Goal: Information Seeking & Learning: Understand process/instructions

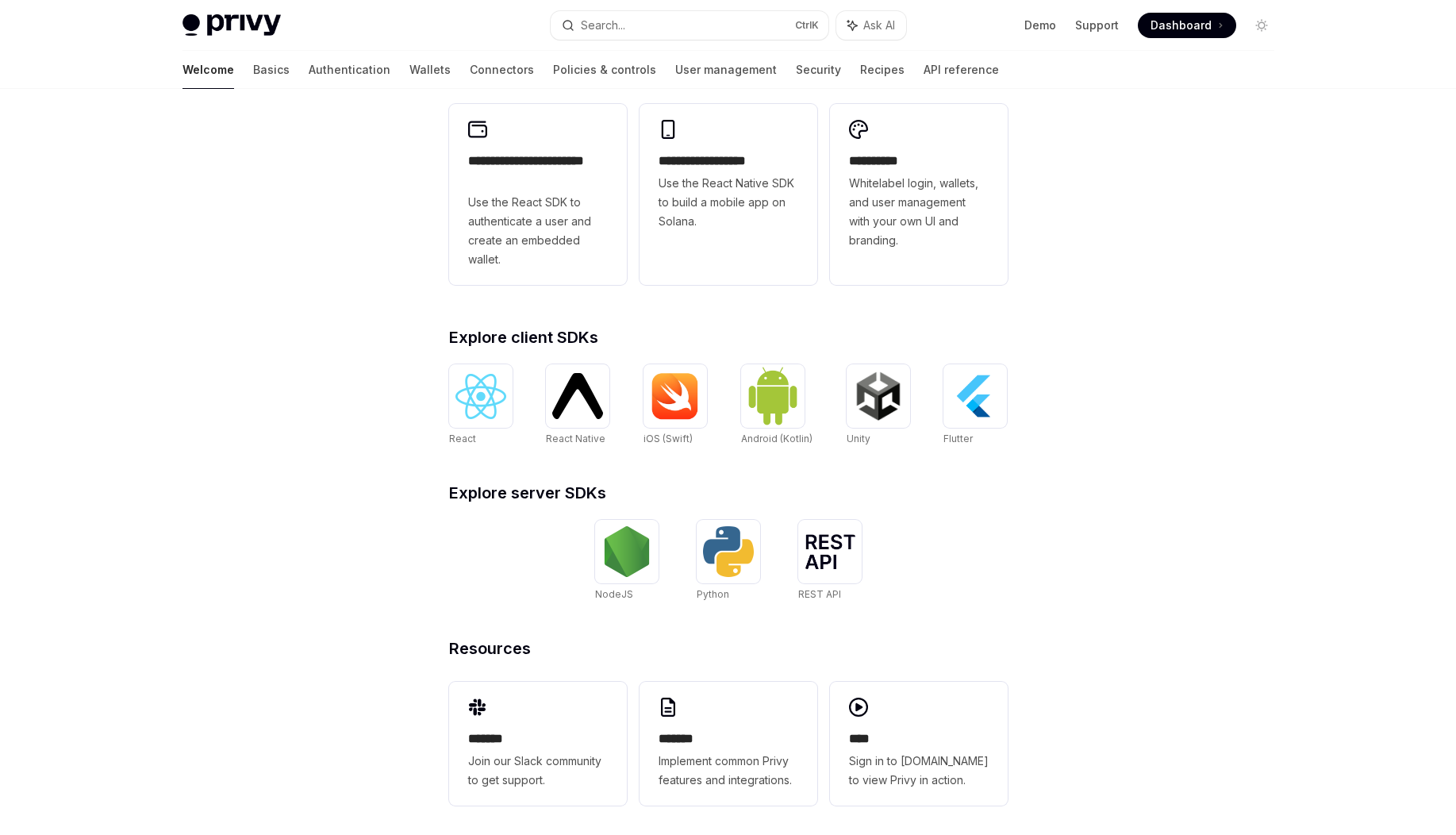
scroll to position [458, 0]
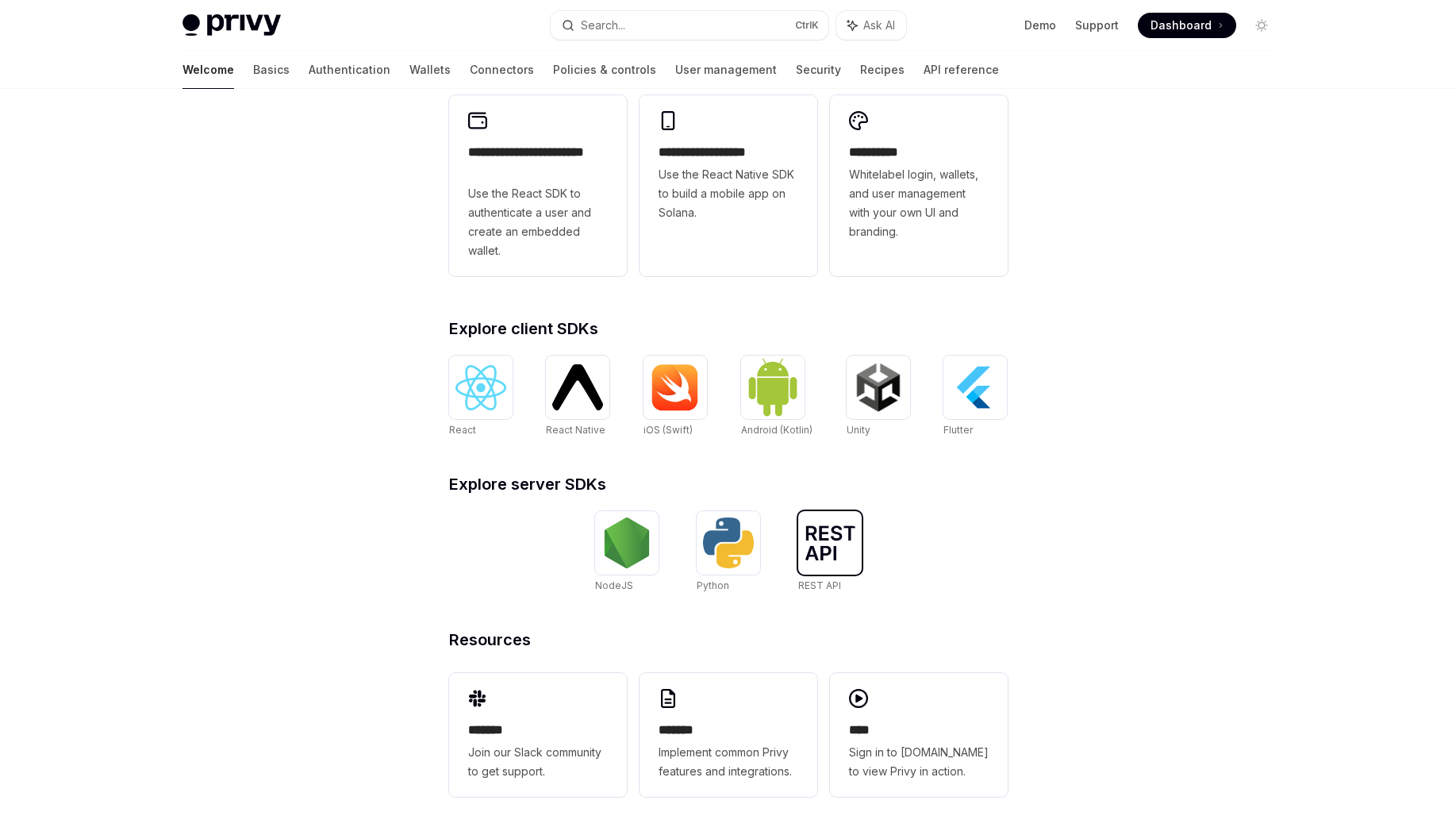
click at [832, 551] on img at bounding box center [830, 543] width 51 height 35
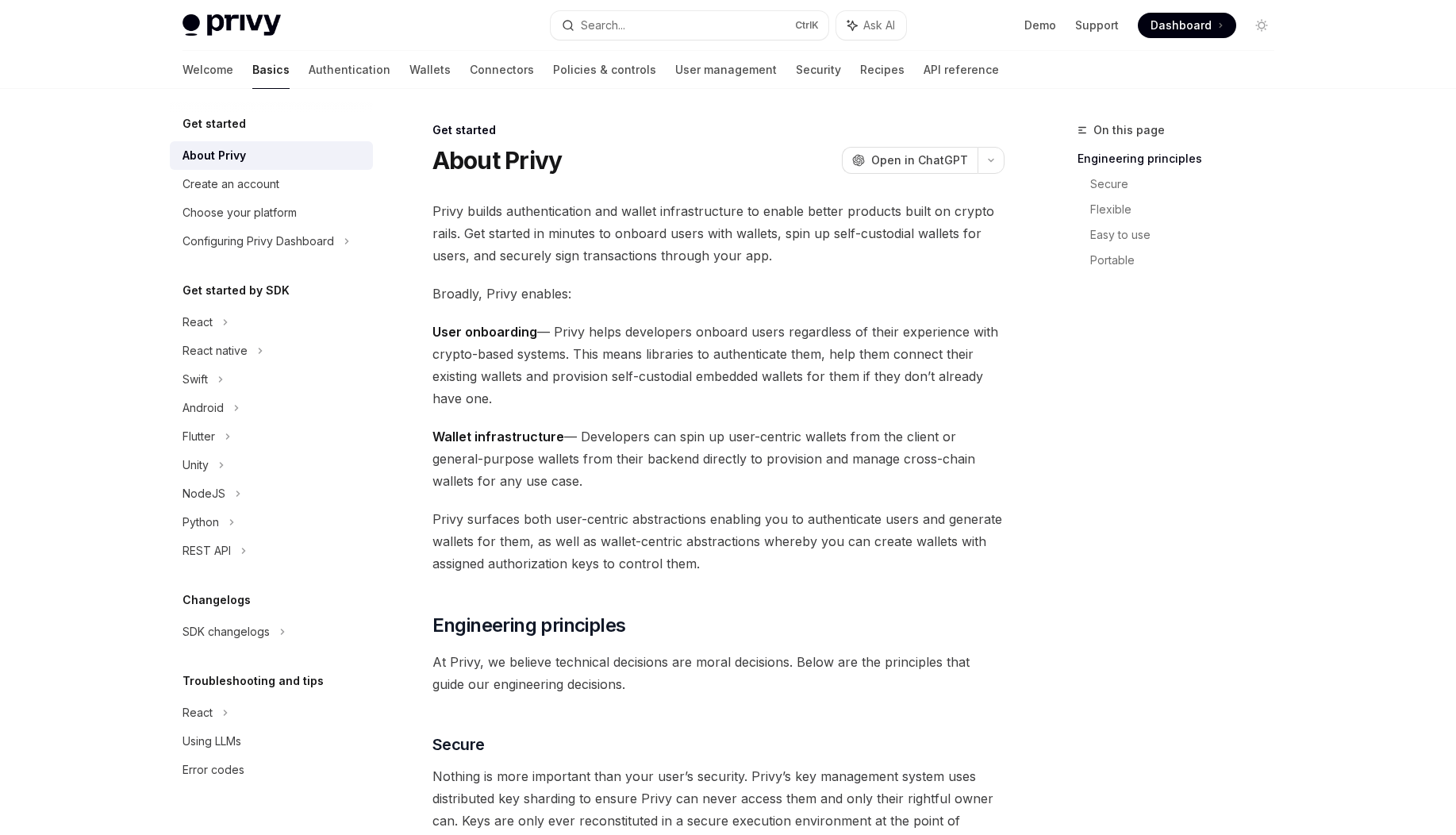
scroll to position [458, 0]
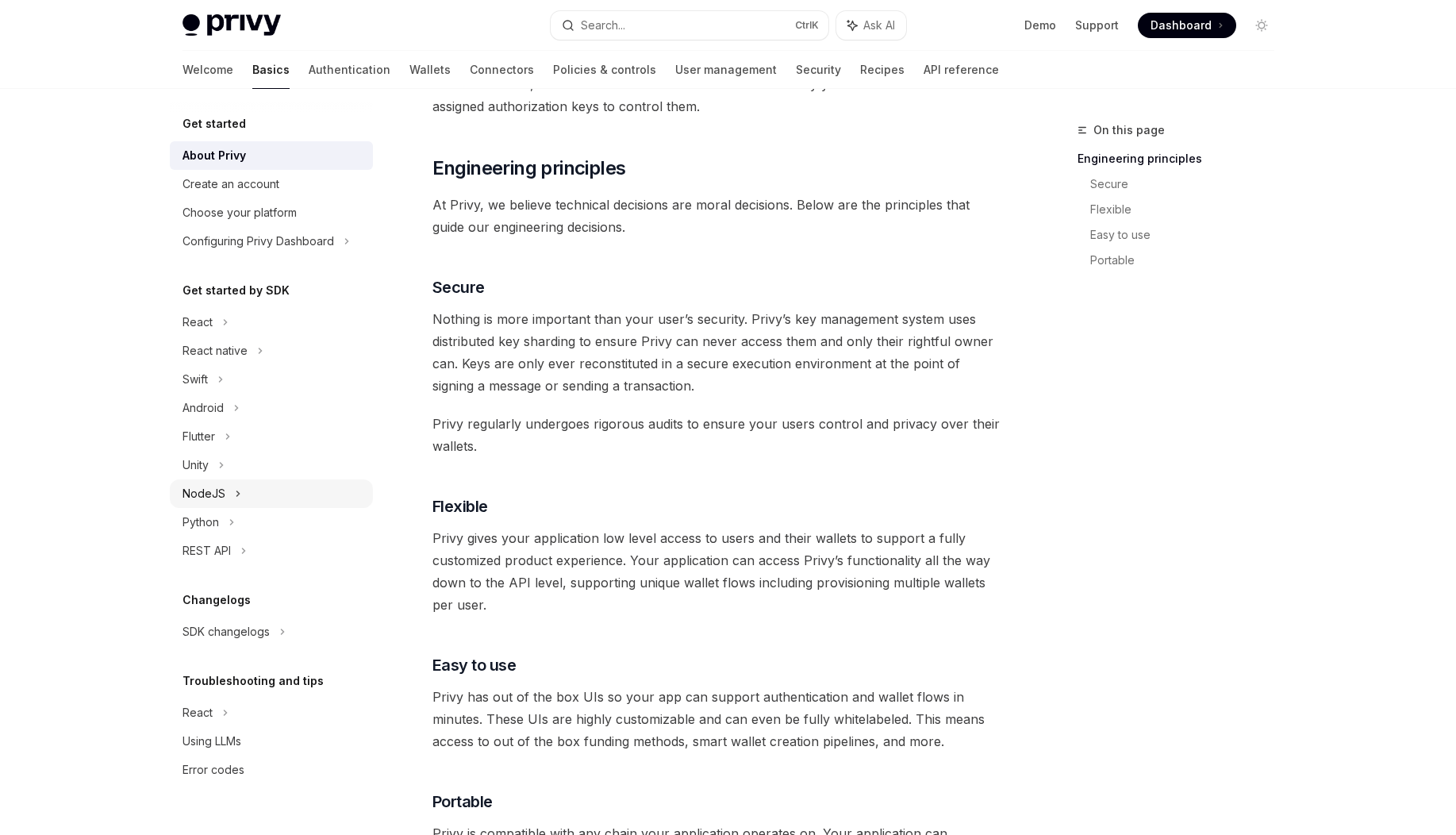
click at [293, 489] on div "NodeJS" at bounding box center [271, 494] width 203 height 28
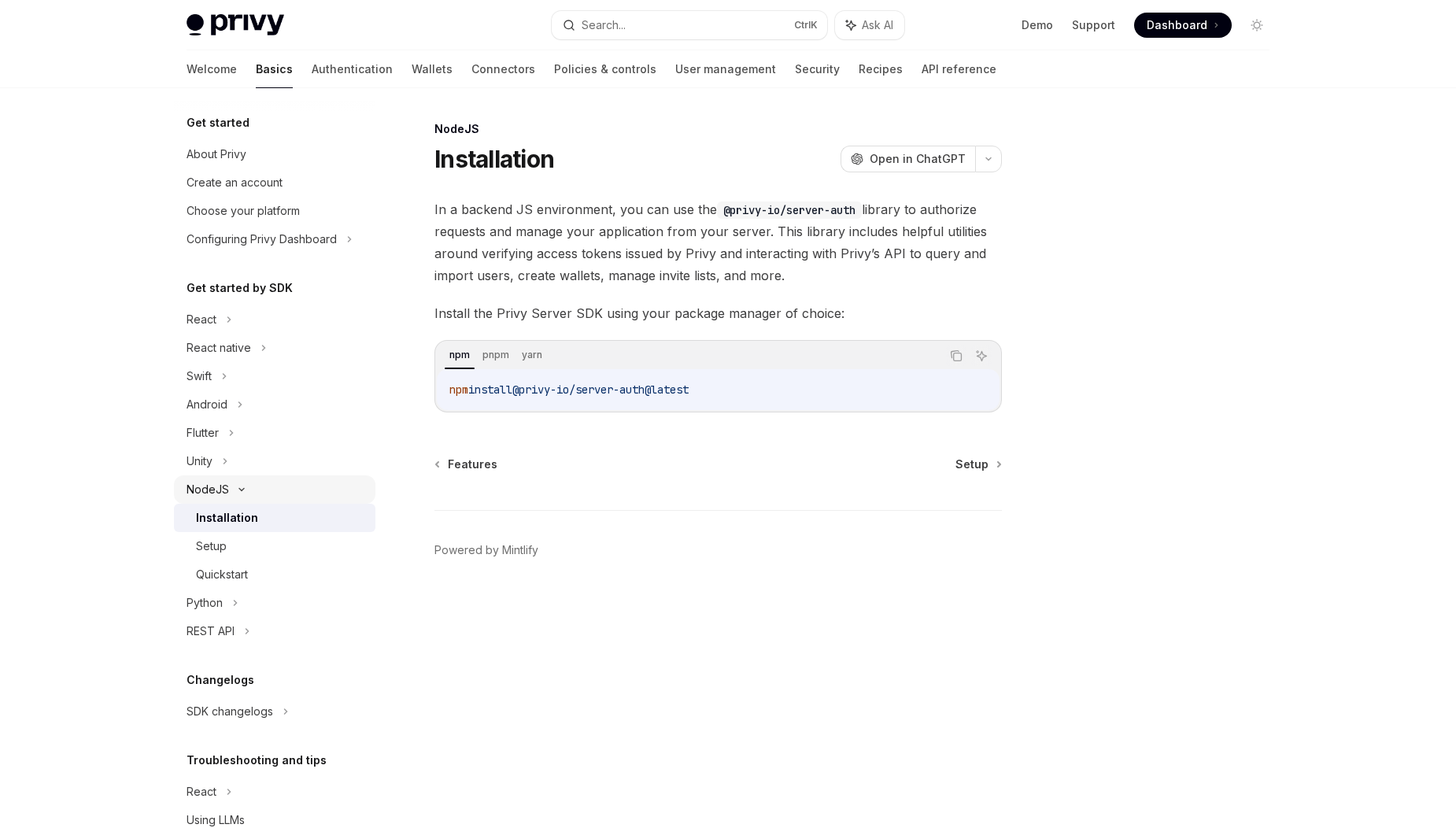
click at [291, 485] on div "NodeJS" at bounding box center [275, 489] width 202 height 28
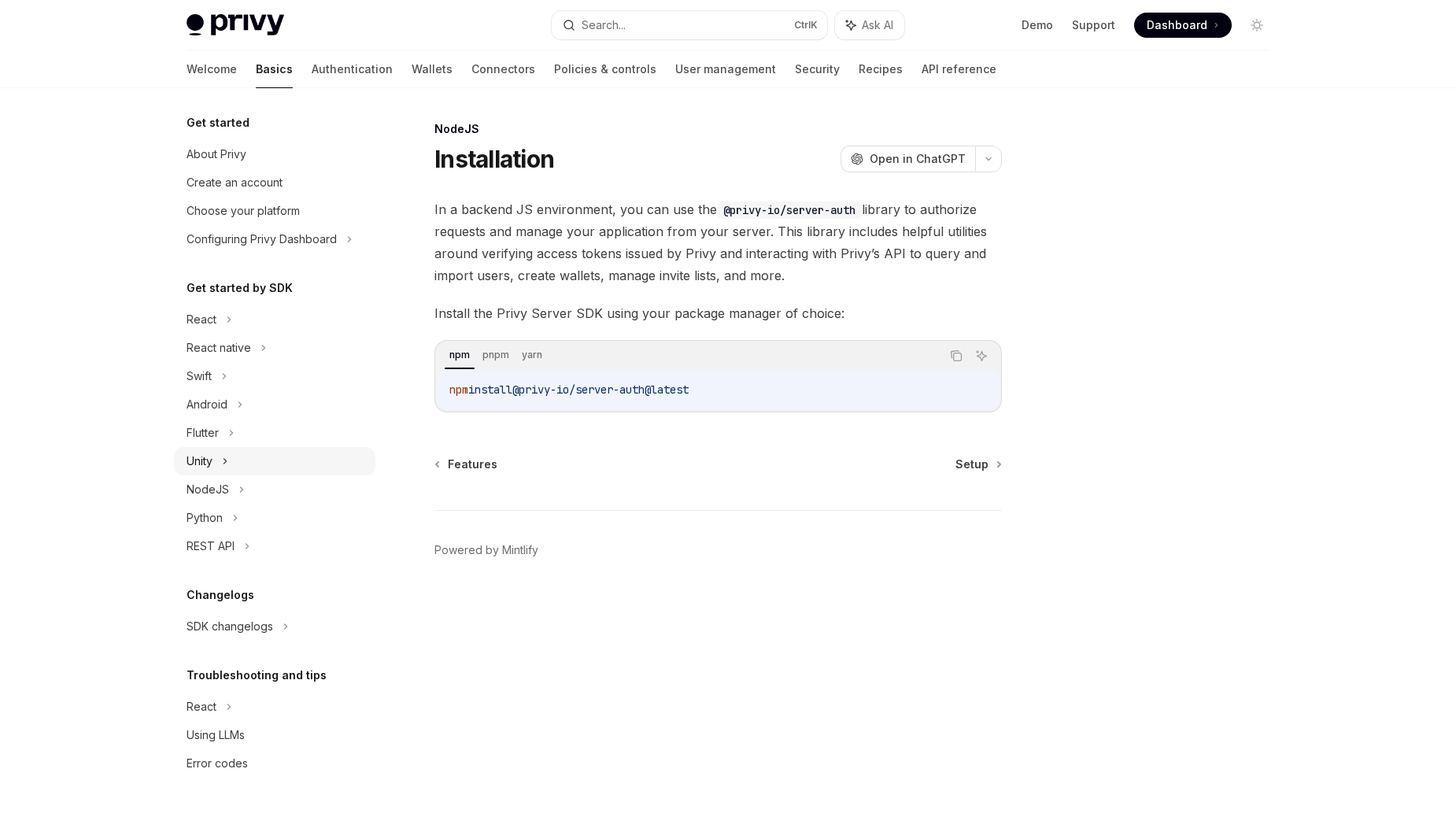
click at [290, 460] on div "Unity" at bounding box center [275, 461] width 202 height 28
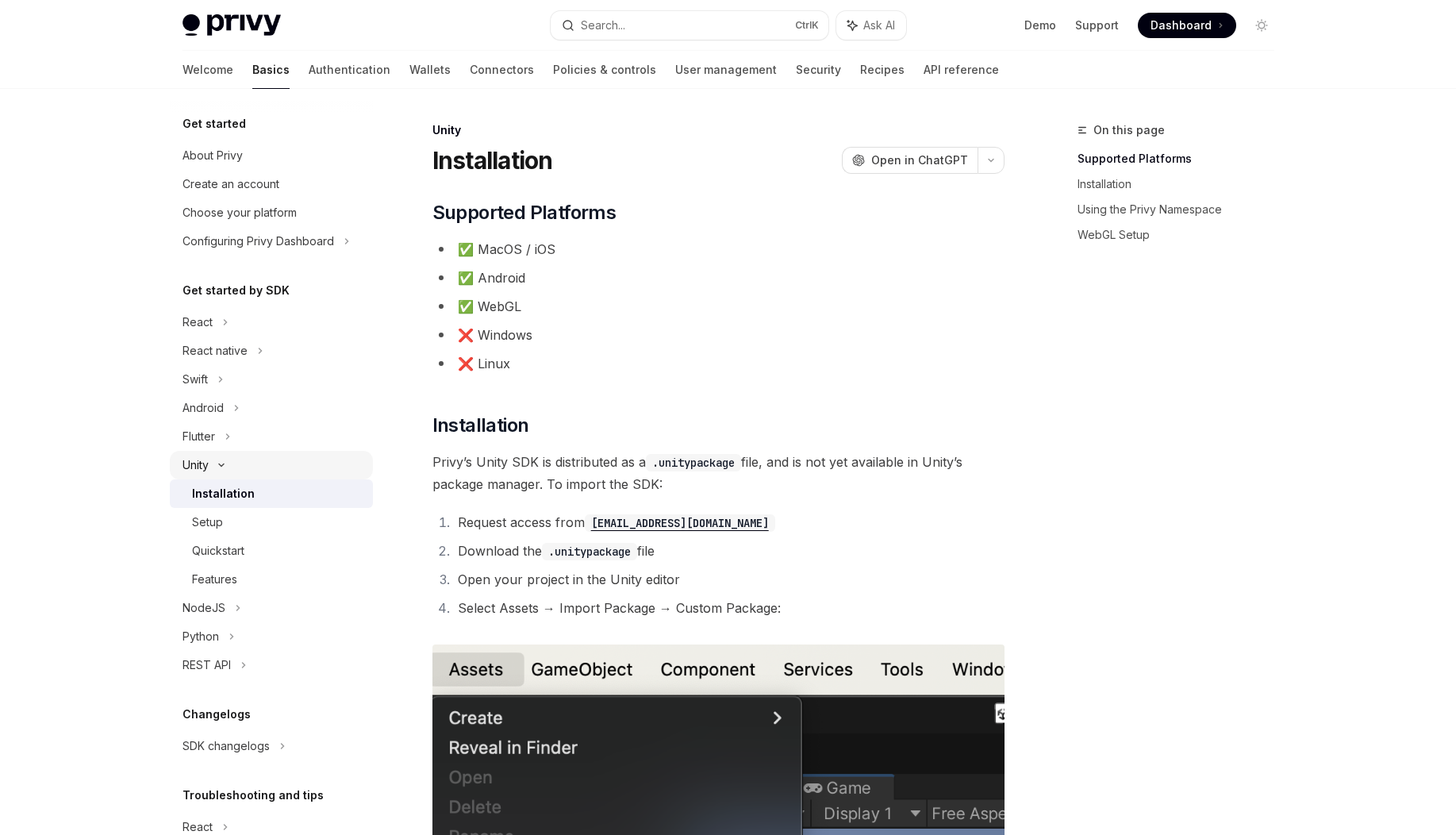
click at [292, 464] on div "Unity" at bounding box center [271, 465] width 203 height 28
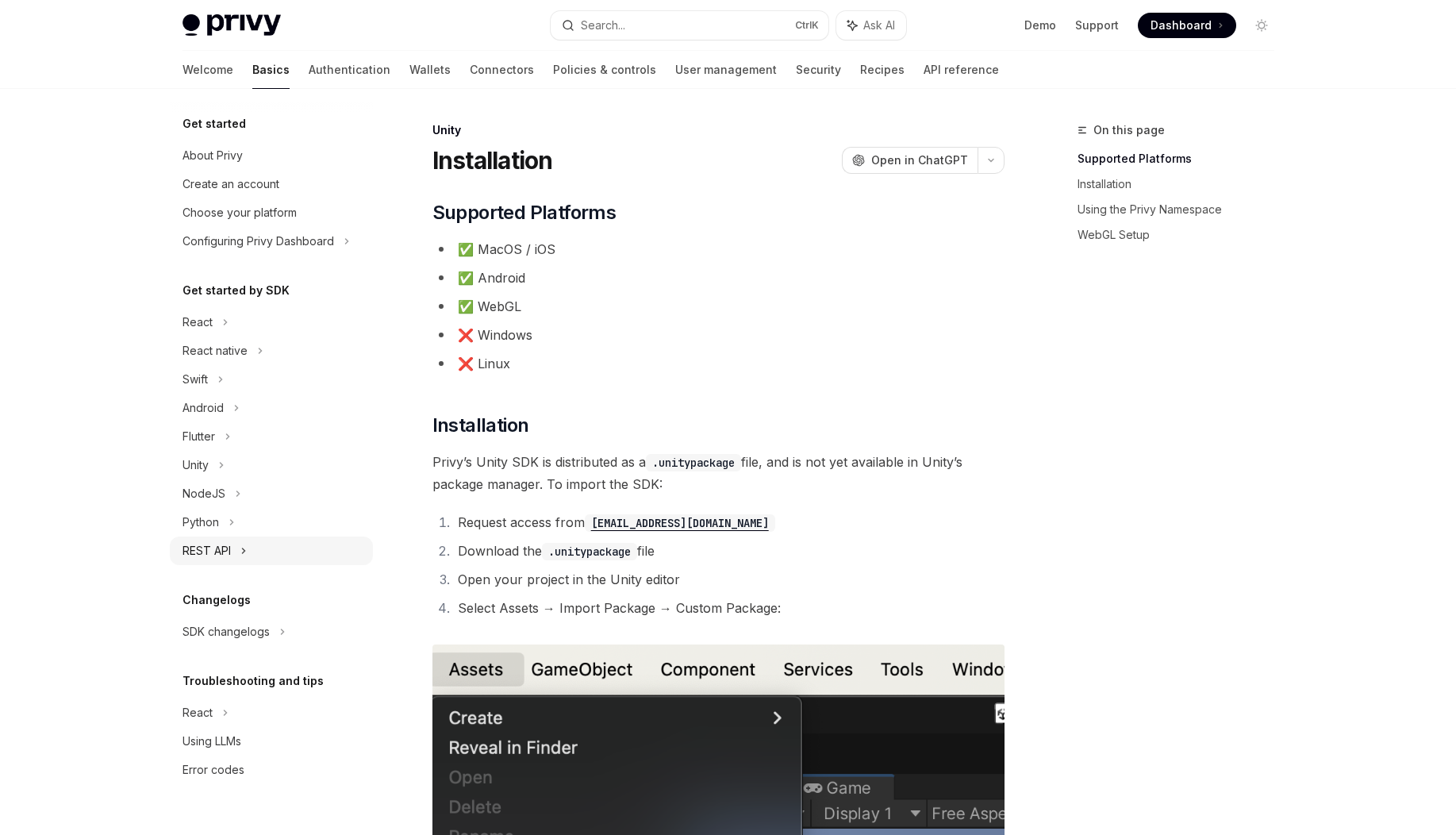
click at [237, 550] on div "REST API" at bounding box center [271, 550] width 203 height 28
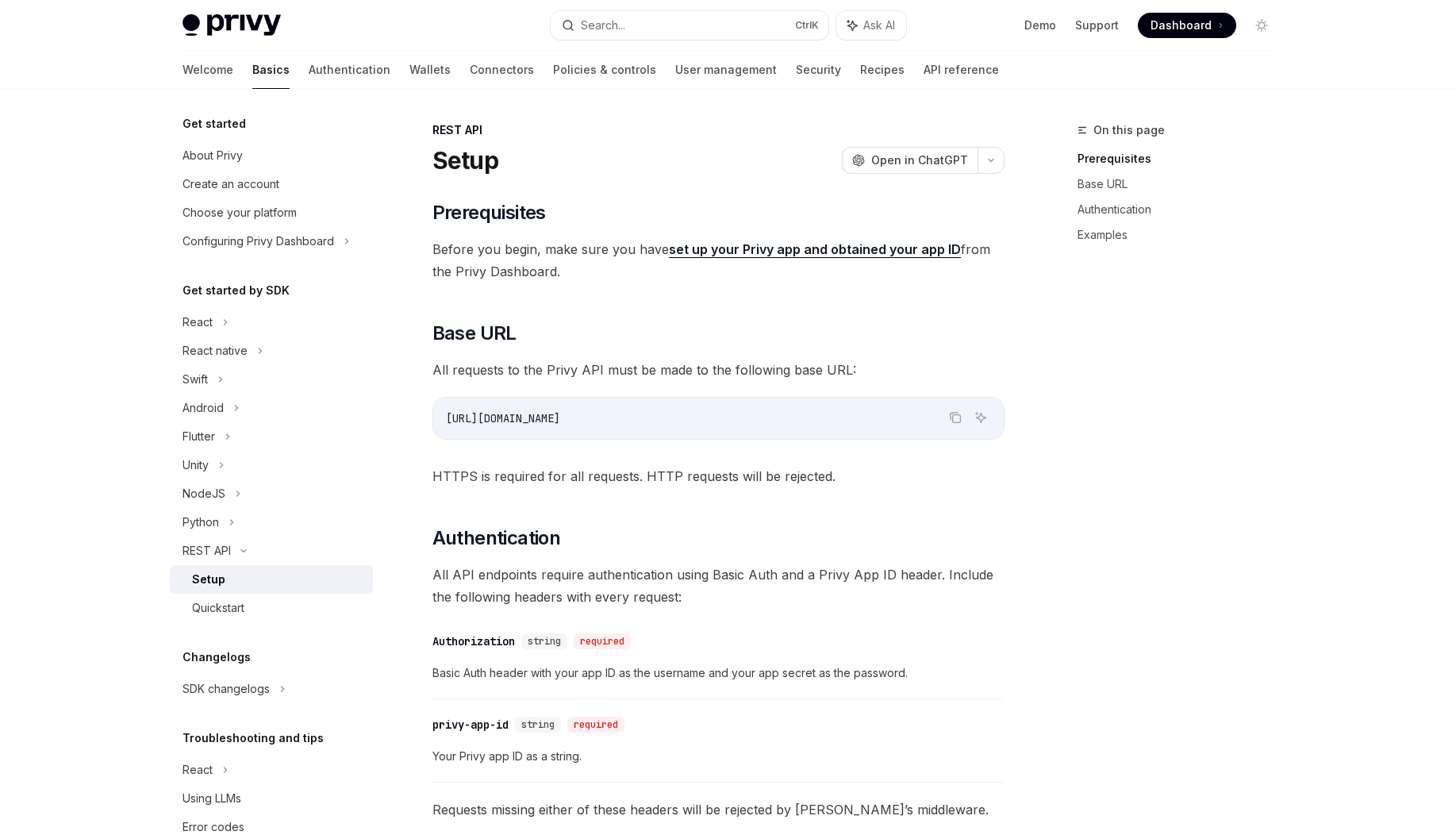
click at [270, 580] on div "Setup" at bounding box center [277, 580] width 171 height 19
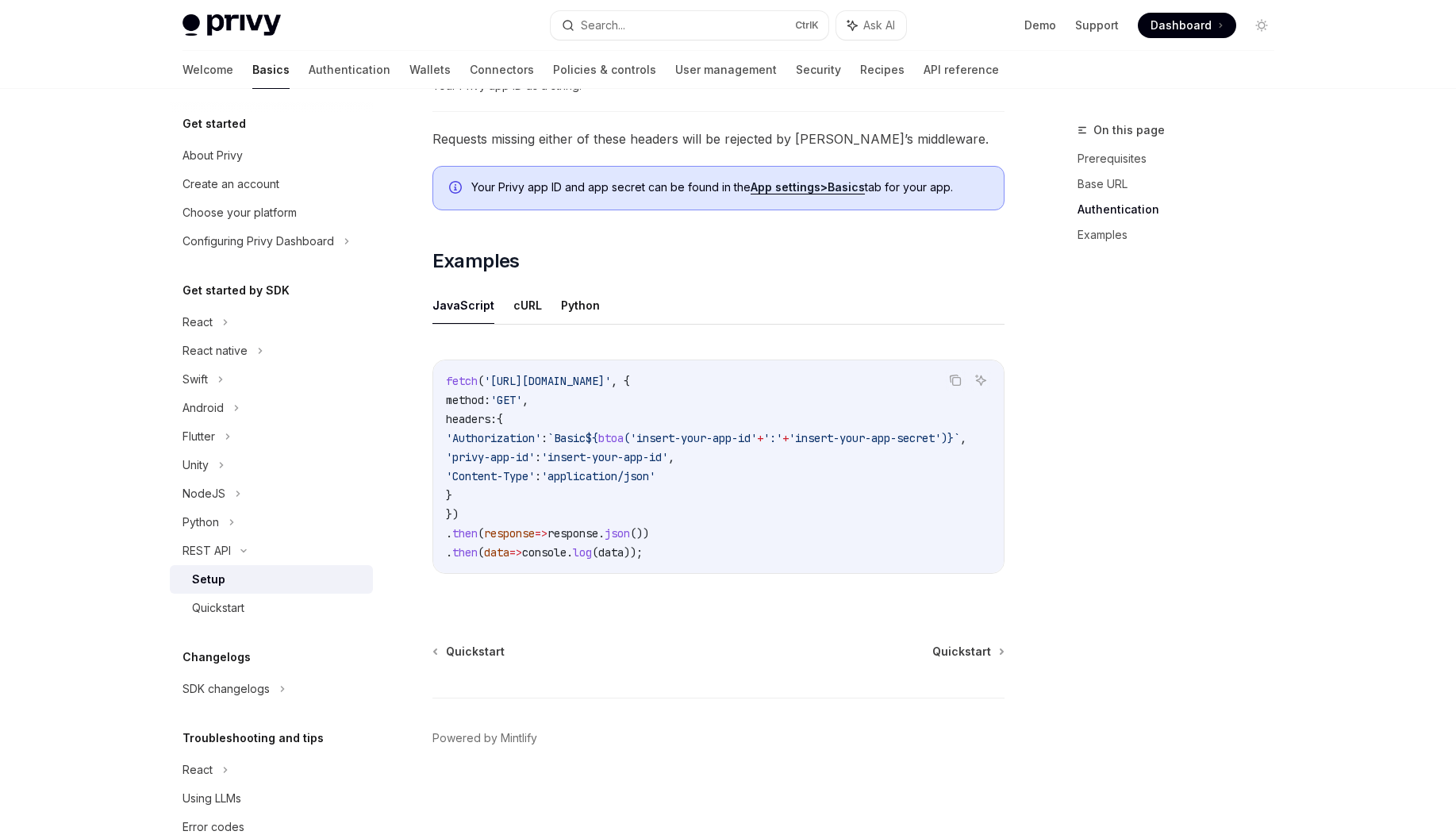
scroll to position [38, 0]
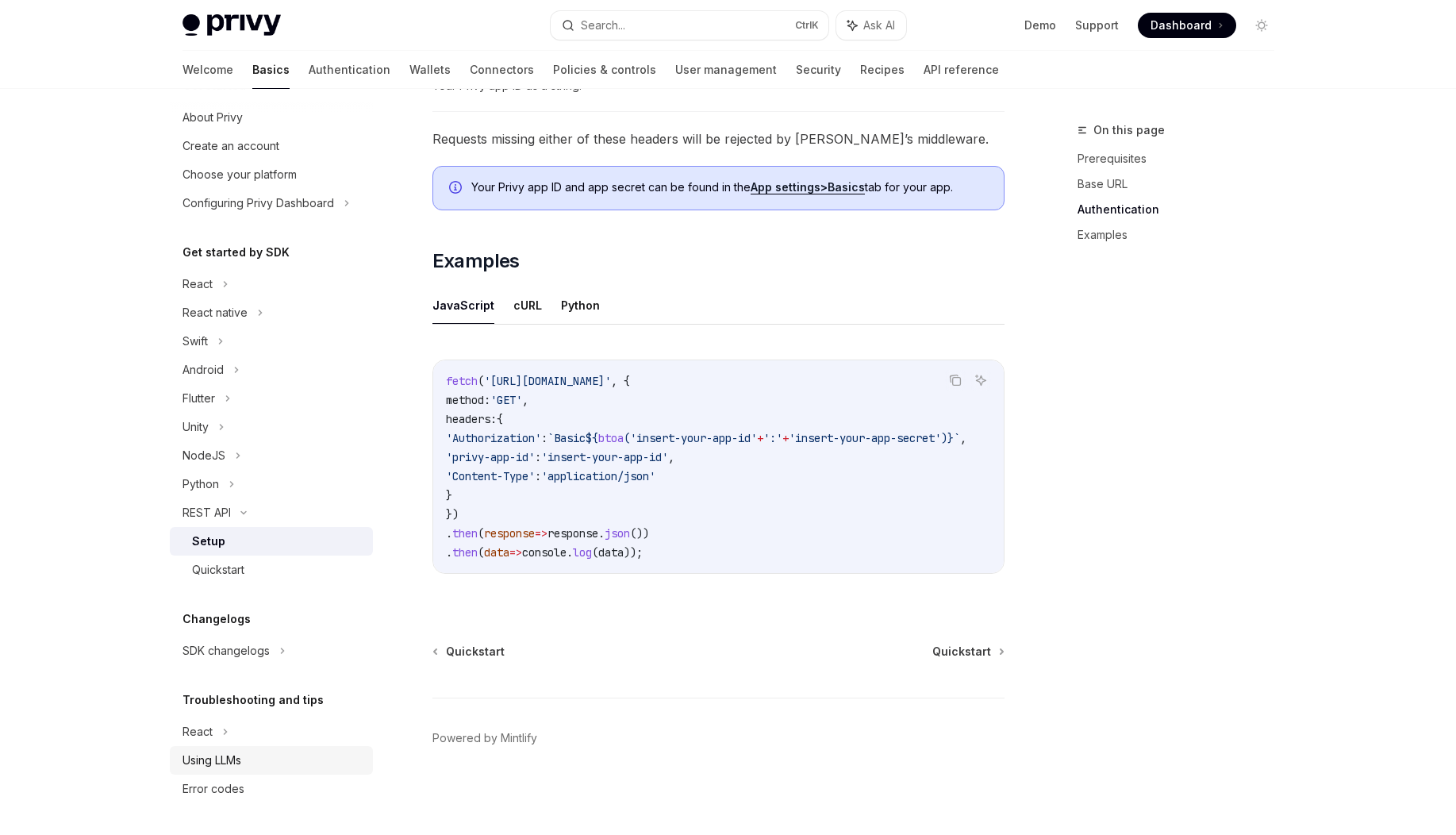
click at [228, 750] on link "Using LLMs" at bounding box center [271, 760] width 203 height 28
type textarea "*"
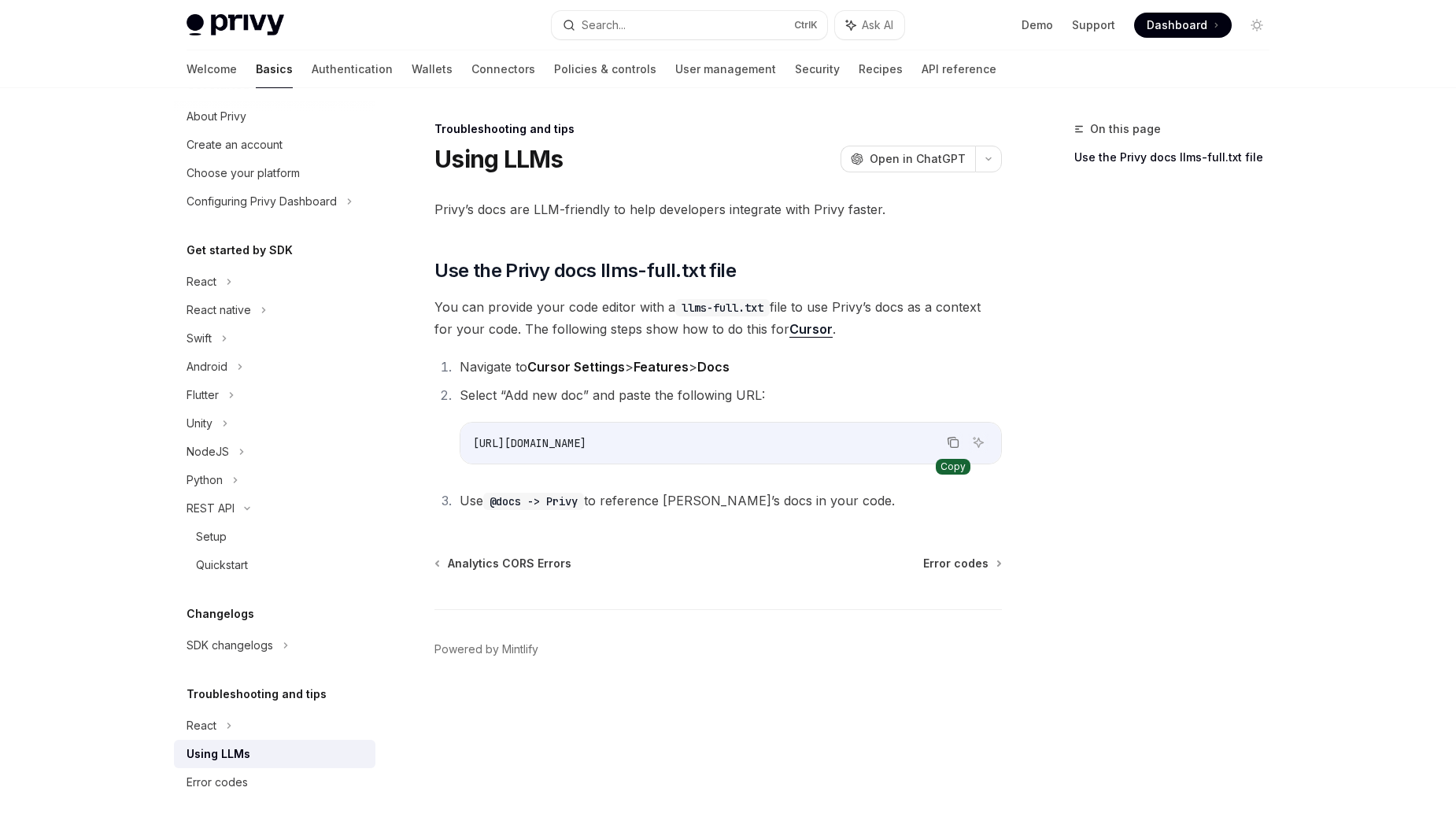
click at [955, 448] on button "Copy the contents from the code block" at bounding box center [953, 443] width 21 height 21
